Goal: Task Accomplishment & Management: Use online tool/utility

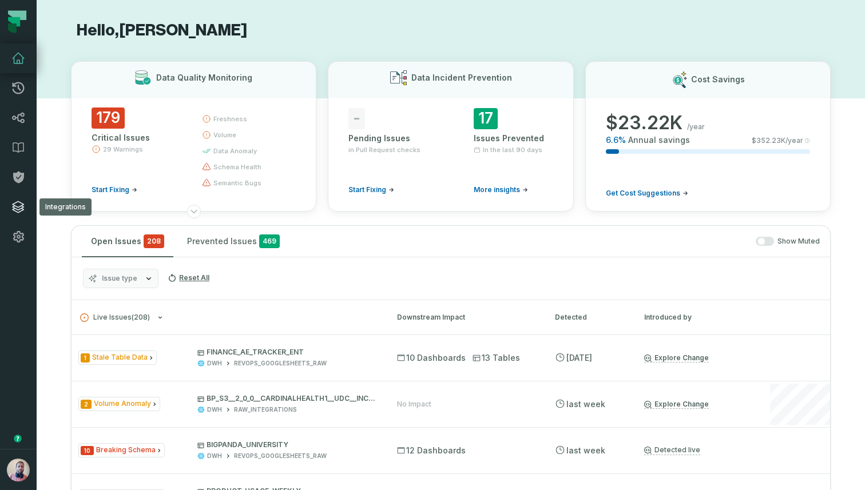
click at [17, 208] on icon at bounding box center [18, 207] width 14 height 14
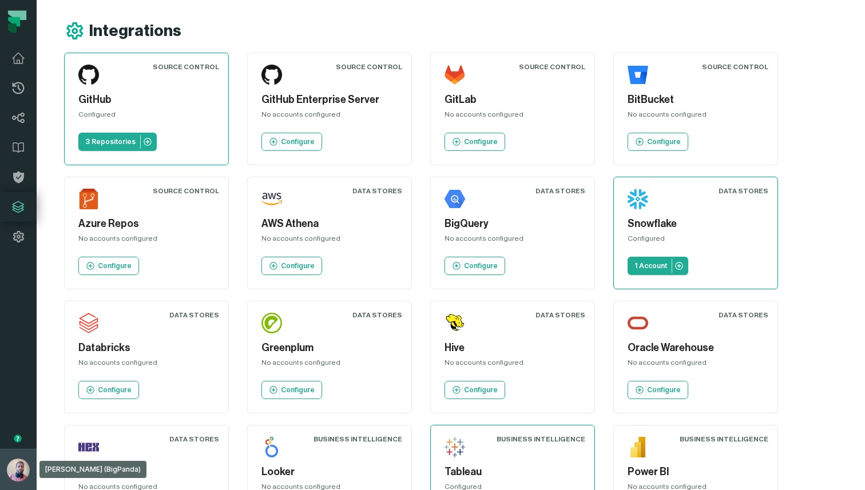
click at [22, 475] on img "button" at bounding box center [18, 470] width 23 height 23
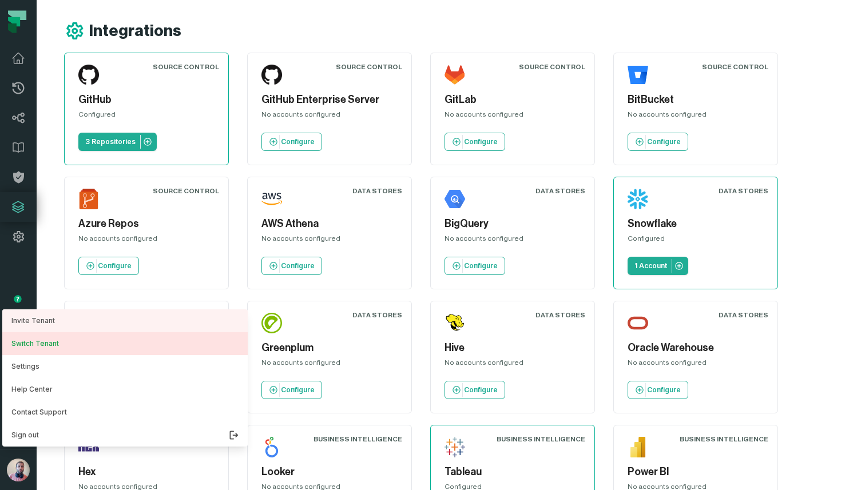
click at [78, 341] on button "Switch Tenant" at bounding box center [124, 343] width 245 height 23
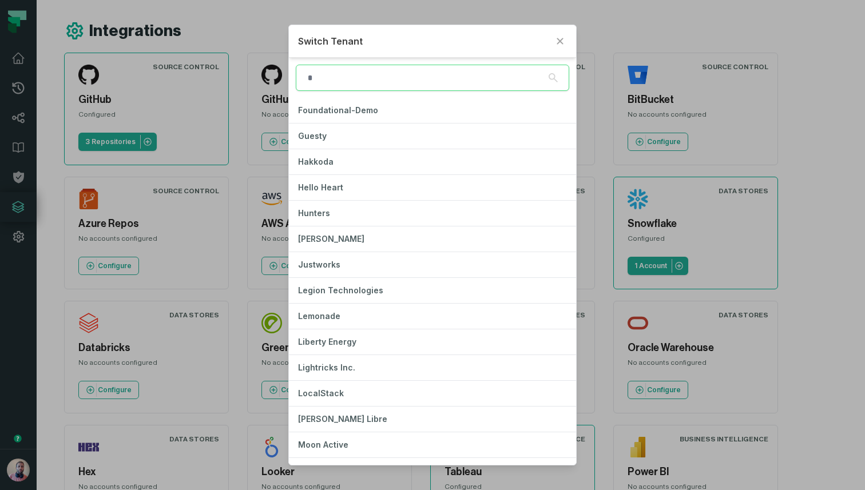
scroll to position [417, 0]
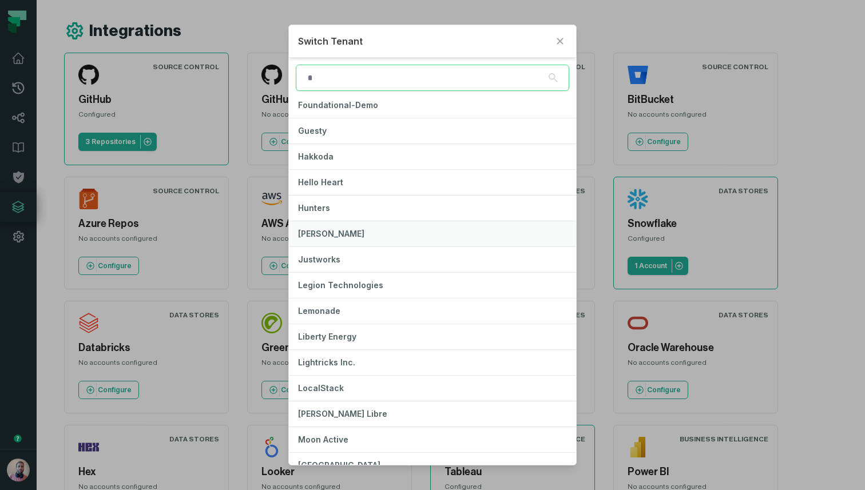
click at [412, 232] on button "[PERSON_NAME]" at bounding box center [432, 233] width 287 height 25
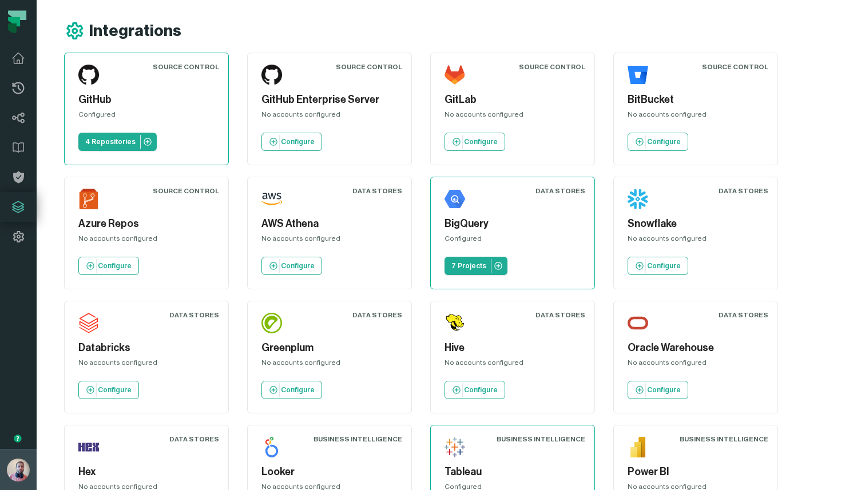
click at [18, 463] on img "button" at bounding box center [18, 470] width 23 height 23
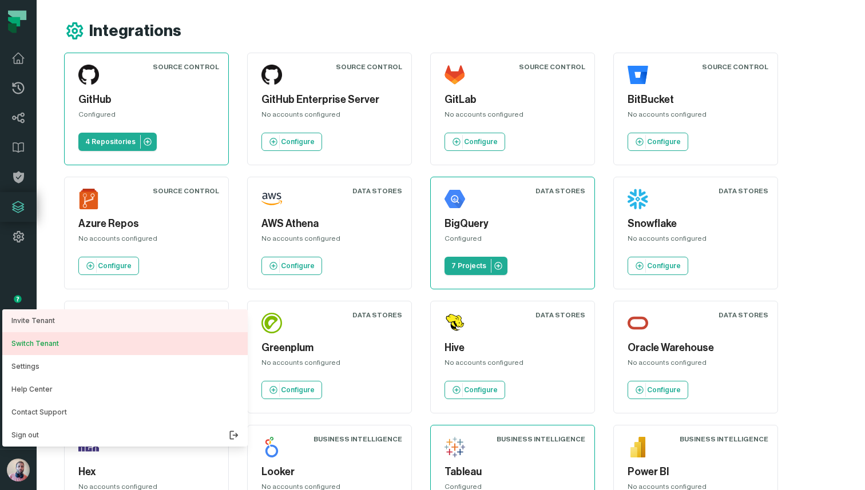
click at [103, 343] on button "Switch Tenant" at bounding box center [124, 343] width 245 height 23
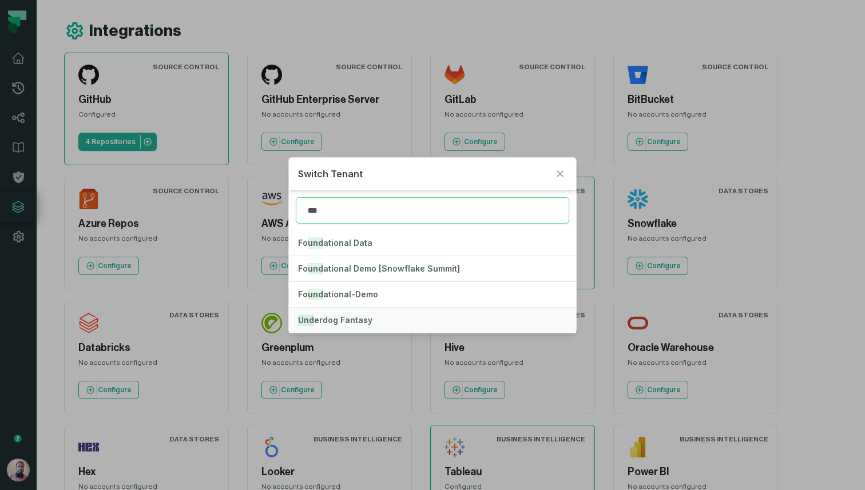
type input "***"
click at [407, 319] on button "Und erdog Fantasy" at bounding box center [432, 320] width 287 height 25
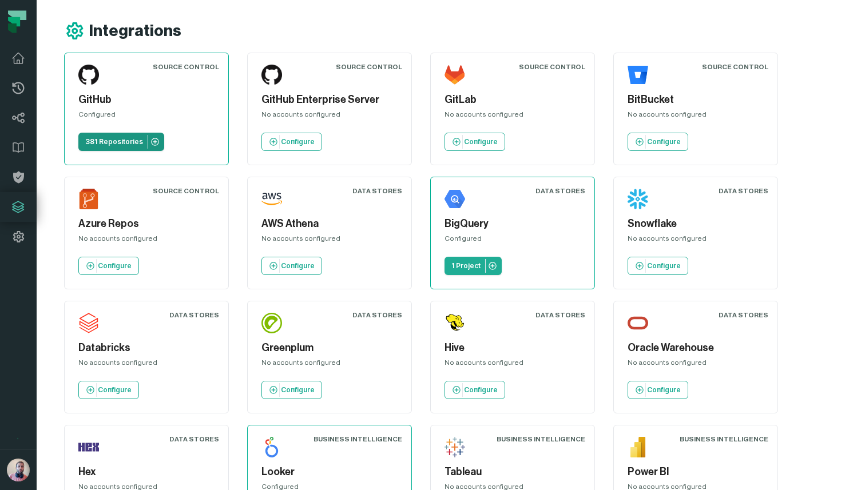
click at [105, 142] on p "381 Repositories" at bounding box center [114, 141] width 58 height 9
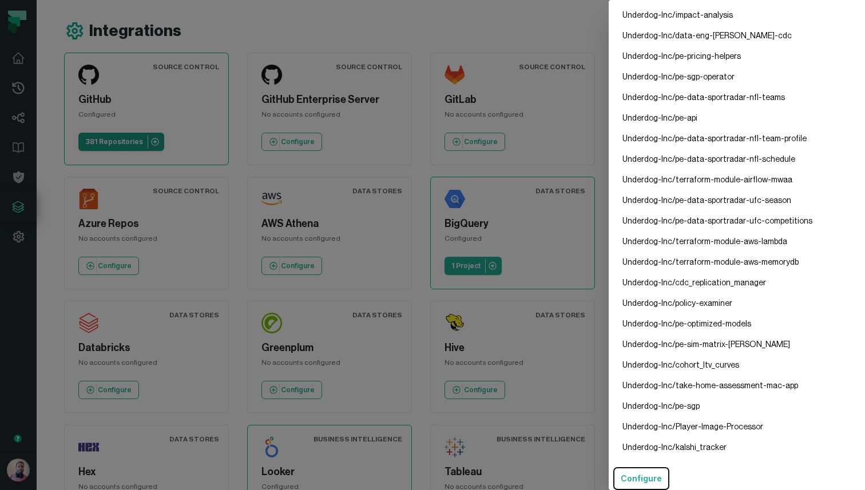
scroll to position [7449, 0]
drag, startPoint x: 734, startPoint y: 15, endPoint x: 623, endPoint y: 18, distance: 111.0
click at [623, 18] on li "Underdog-Inc/impact-analysis" at bounding box center [736, 15] width 247 height 21
click at [734, 16] on li "Underdog-Inc/impact-analysis" at bounding box center [736, 15] width 247 height 21
click at [609, 102] on dialog "GitHub Config Configured Repositories Underdog-Inc/api Underdog-Inc/ios Underdo…" at bounding box center [737, 245] width 256 height 490
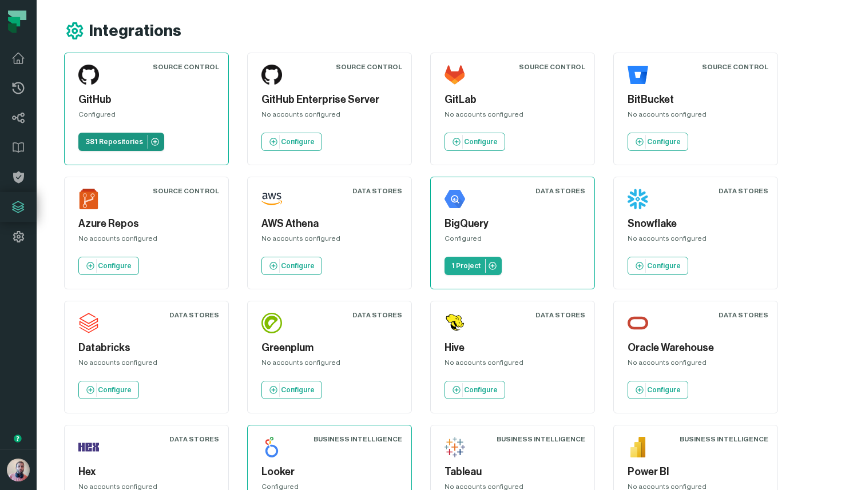
click at [117, 139] on p "381 Repositories" at bounding box center [114, 141] width 58 height 9
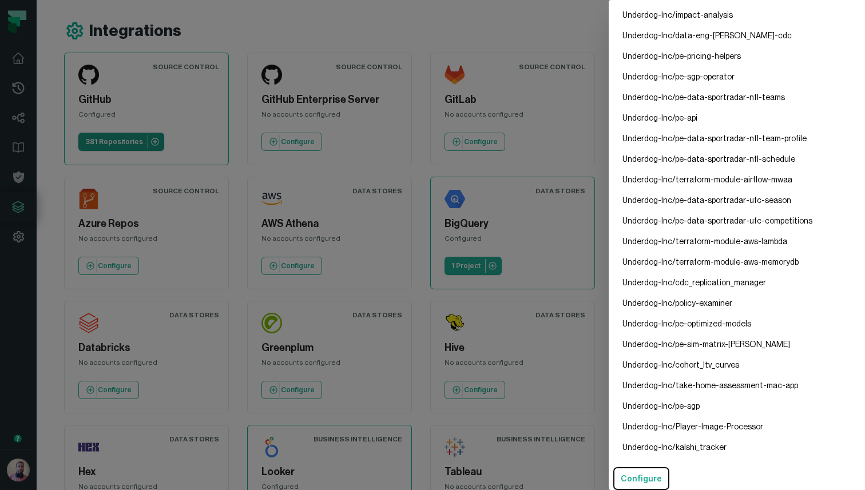
scroll to position [7449, 0]
click at [609, 123] on dialog "GitHub Config Configured Repositories Underdog-Inc/api Underdog-Inc/ios Underdo…" at bounding box center [737, 245] width 256 height 490
